Goal: Task Accomplishment & Management: Manage account settings

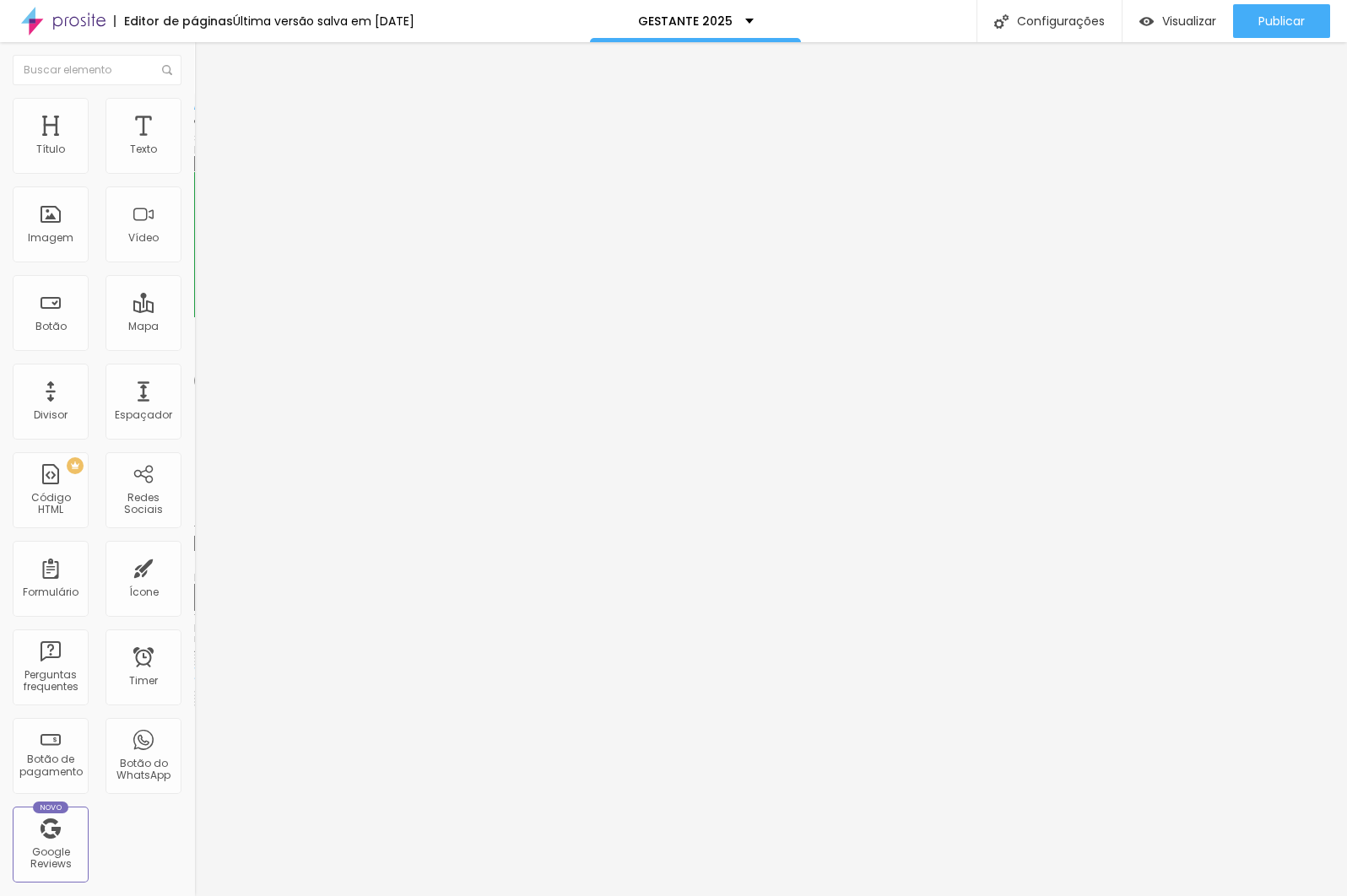
drag, startPoint x: 90, startPoint y: 119, endPoint x: 99, endPoint y: 121, distance: 9.2
click at [194, 121] on img at bounding box center [202, 119] width 15 height 15
click at [194, 128] on li "Avançado" at bounding box center [291, 137] width 194 height 17
click at [194, 110] on img at bounding box center [202, 102] width 15 height 15
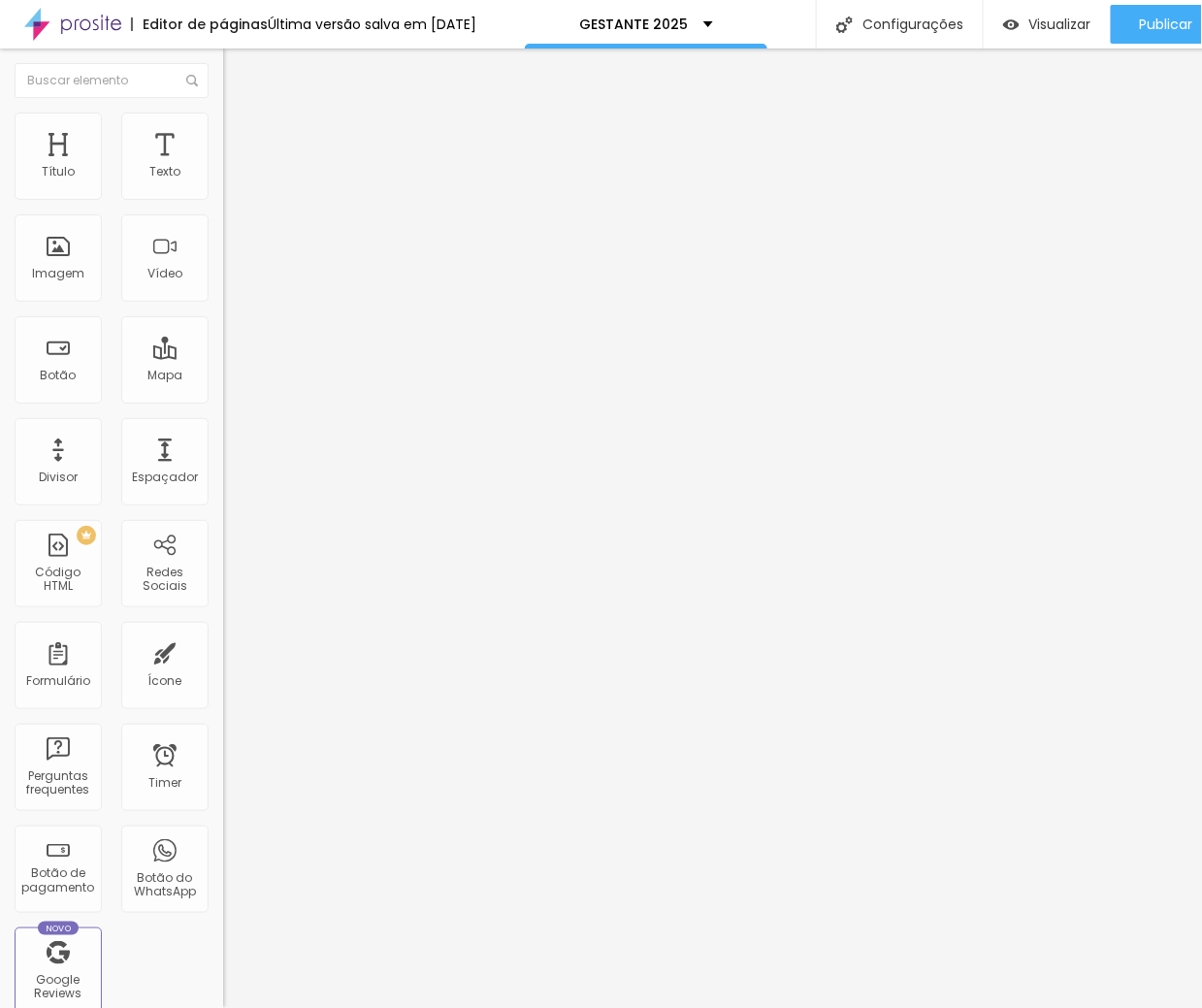
click at [241, 146] on span "Estilo" at bounding box center [255, 141] width 30 height 16
click at [223, 147] on li "Avançado" at bounding box center [335, 157] width 223 height 19
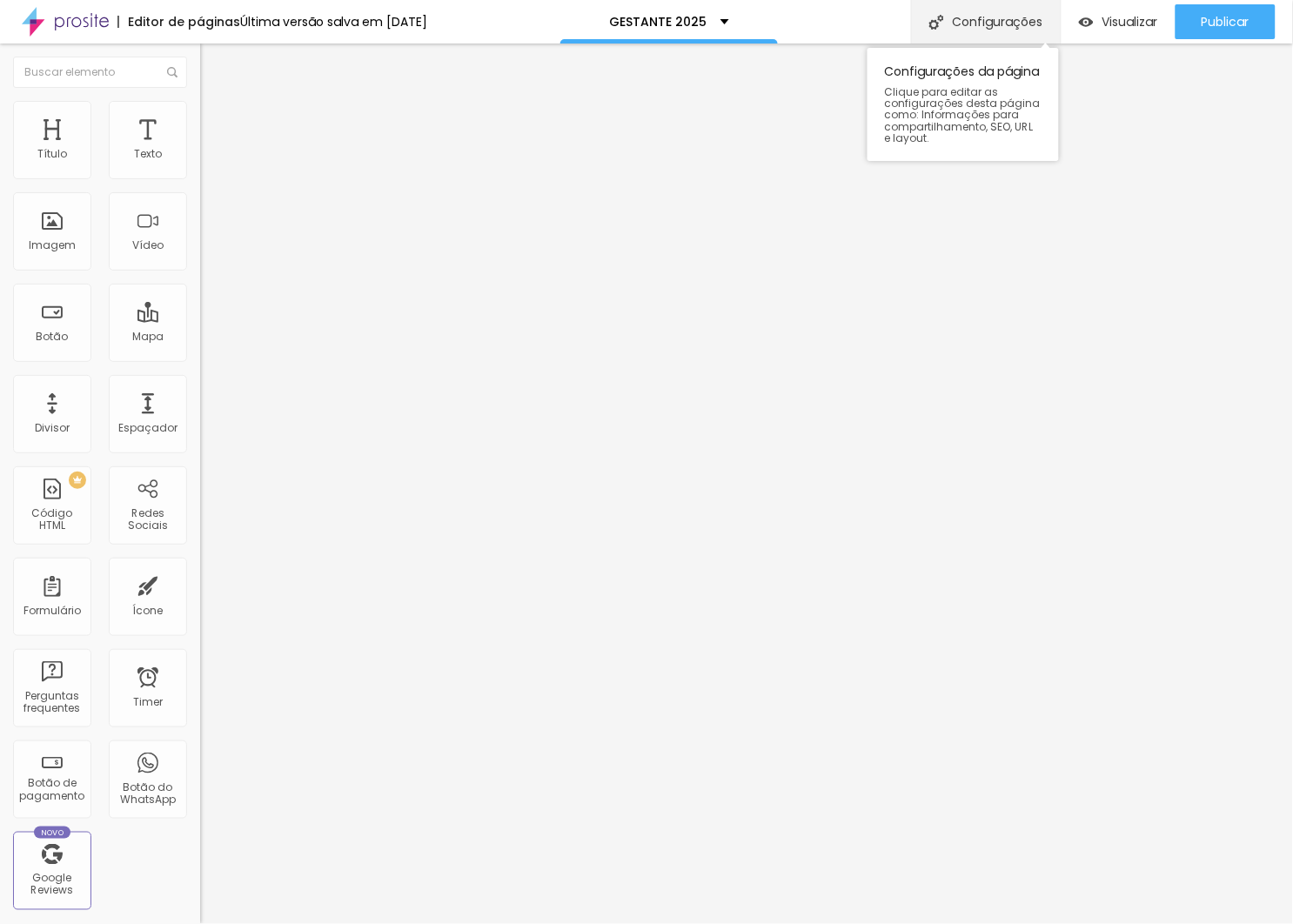
click at [968, 21] on div "Configurações" at bounding box center [986, 22] width 150 height 44
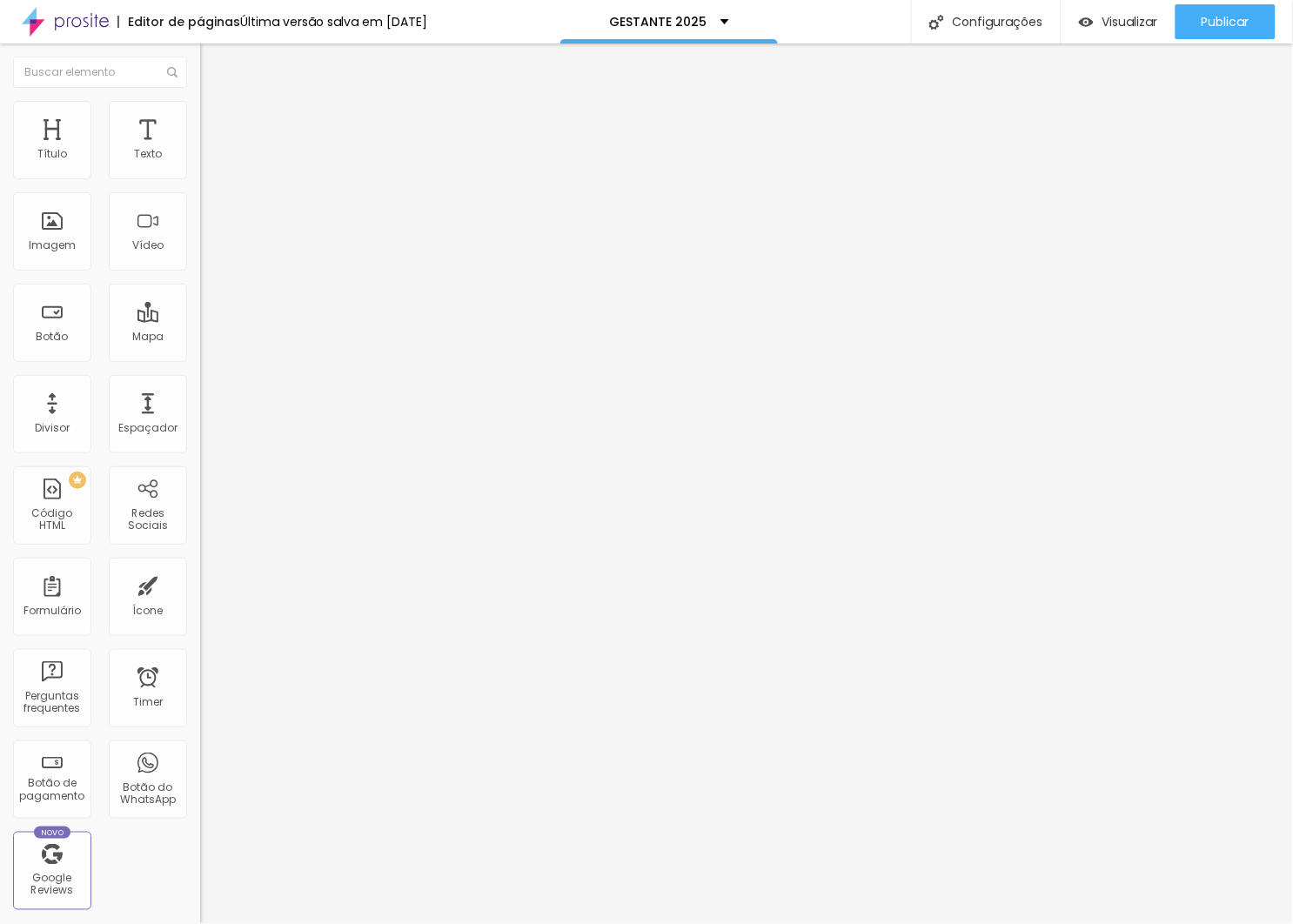
scroll to position [0, 0]
